Goal: Information Seeking & Learning: Learn about a topic

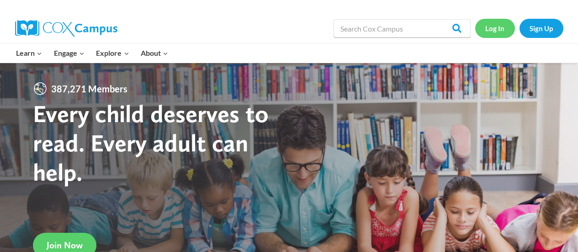
click at [491, 28] on link "Log In" at bounding box center [495, 28] width 40 height 19
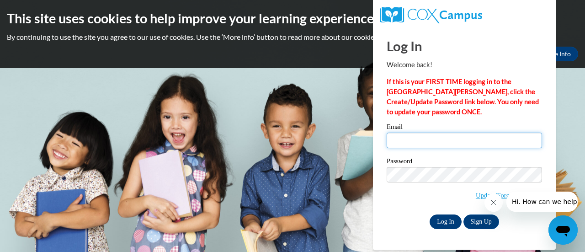
type input "fechterteri@aasd.k12.wi.us"
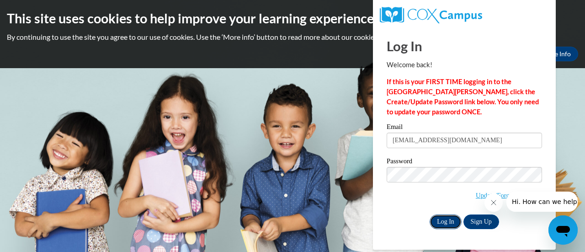
click at [443, 220] on input "Log In" at bounding box center [446, 221] width 32 height 15
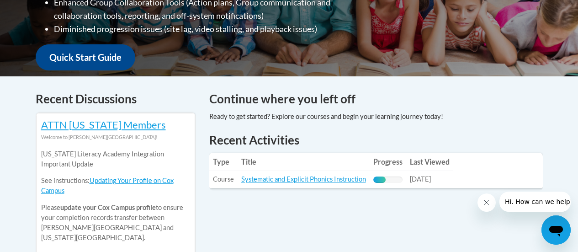
scroll to position [320, 0]
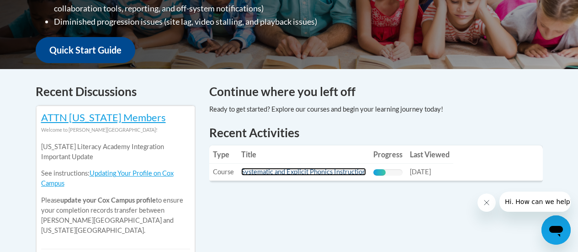
click at [327, 171] on link "Systematic and Explicit Phonics Instruction" at bounding box center [303, 172] width 125 height 8
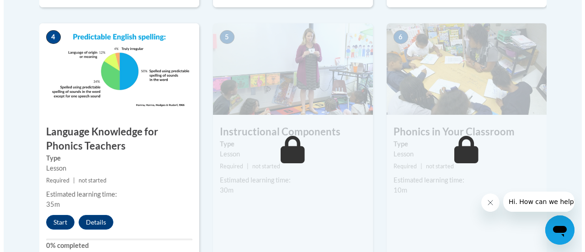
scroll to position [549, 0]
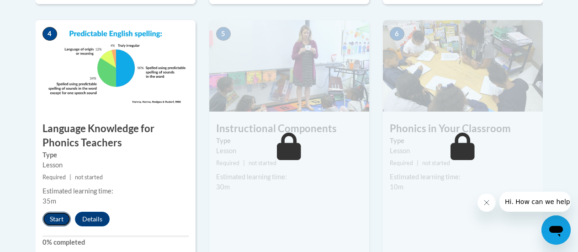
click at [55, 216] on button "Start" at bounding box center [57, 219] width 28 height 15
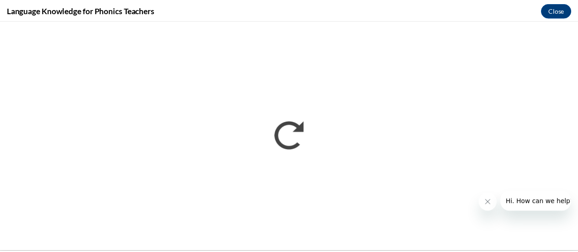
scroll to position [0, 0]
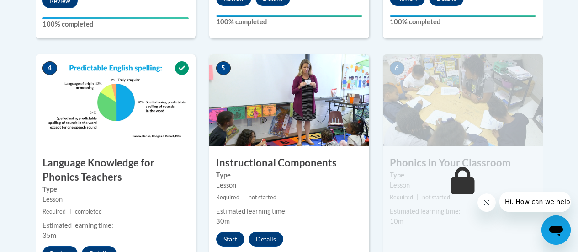
scroll to position [549, 0]
